Goal: Information Seeking & Learning: Learn about a topic

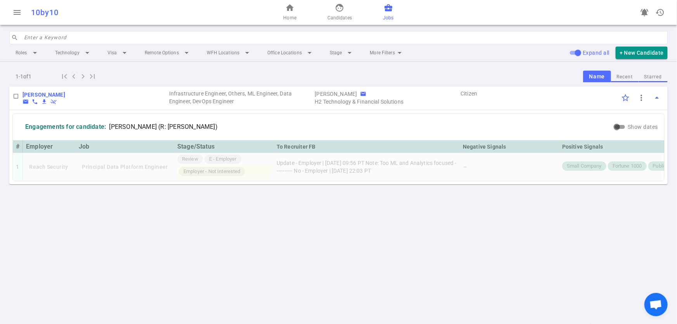
click at [383, 14] on span "Jobs" at bounding box center [388, 18] width 10 height 8
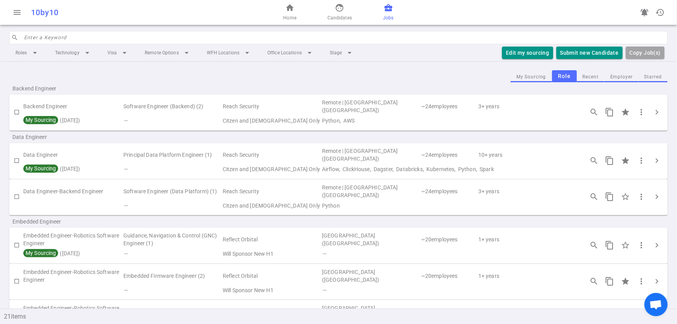
click at [618, 78] on button "Employer" at bounding box center [621, 77] width 34 height 10
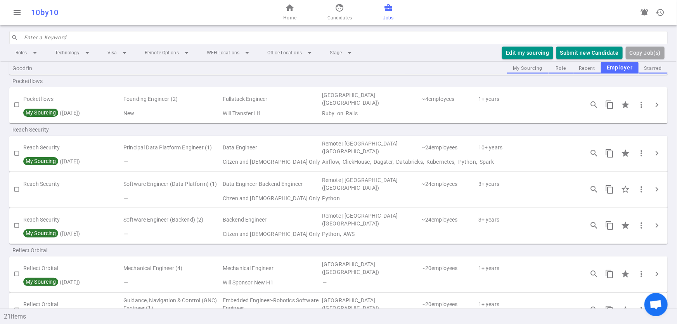
scroll to position [188, 0]
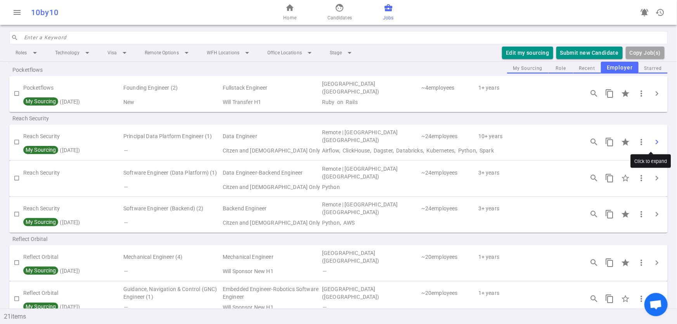
click at [652, 143] on span "chevron_right" at bounding box center [656, 141] width 9 height 9
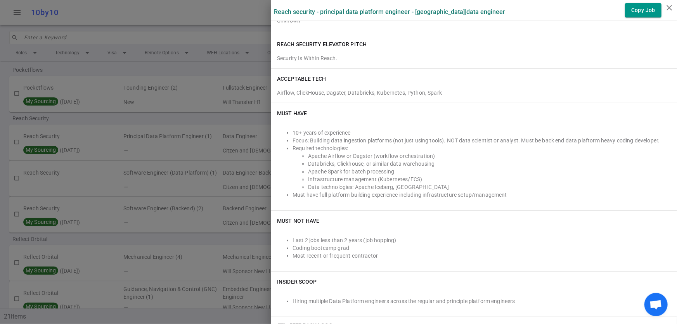
scroll to position [154, 0]
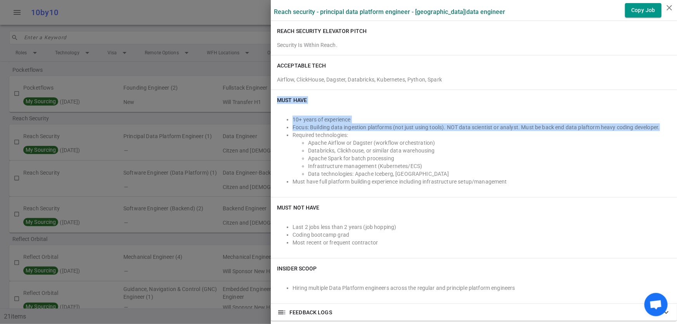
drag, startPoint x: 270, startPoint y: 97, endPoint x: 655, endPoint y: 129, distance: 385.9
click at [655, 129] on div "Must Have 10+ years of experience Focus: Building data ingestion platforms (not…" at bounding box center [474, 143] width 406 height 107
copy div "Must Have 10+ years of experience Focus: Building data ingestion platforms (not…"
